Goal: Register for event/course

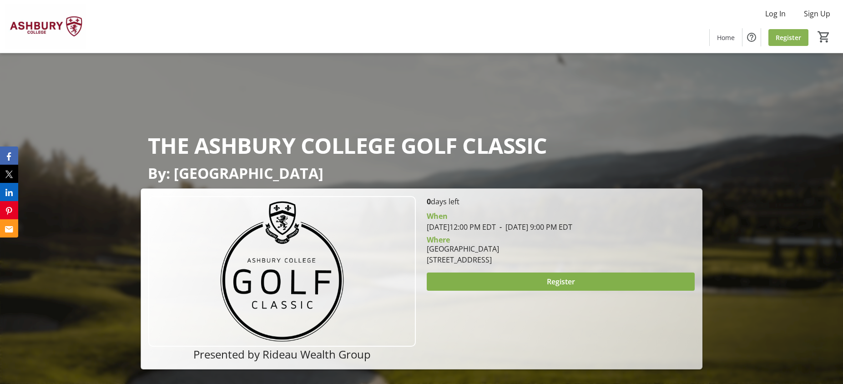
click at [790, 37] on span "Register" at bounding box center [787, 38] width 25 height 10
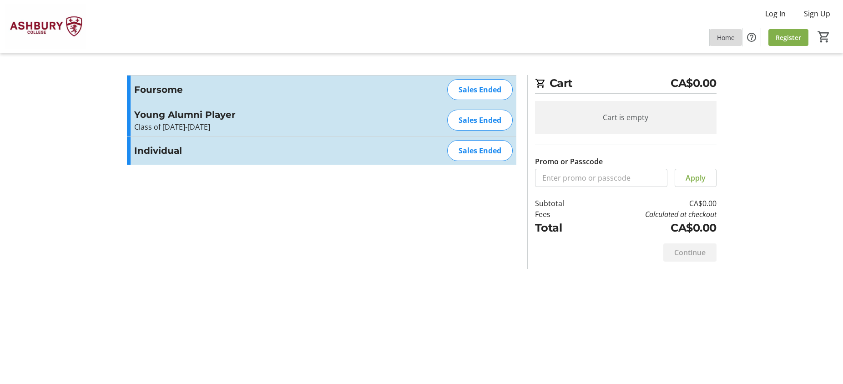
click at [726, 37] on span "Home" at bounding box center [726, 38] width 18 height 10
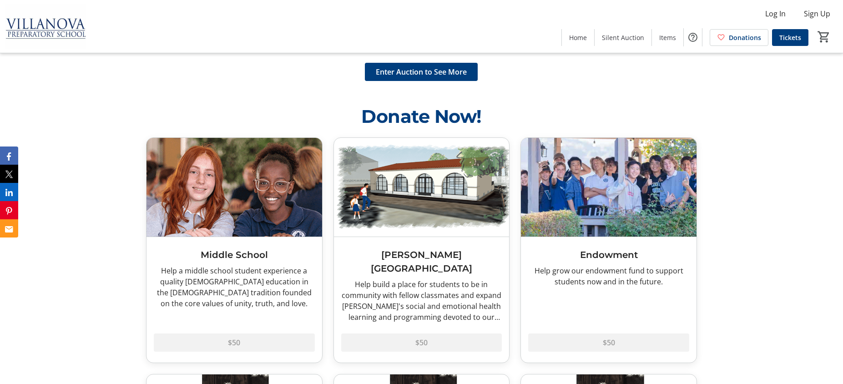
scroll to position [1635, 0]
